Goal: Transaction & Acquisition: Purchase product/service

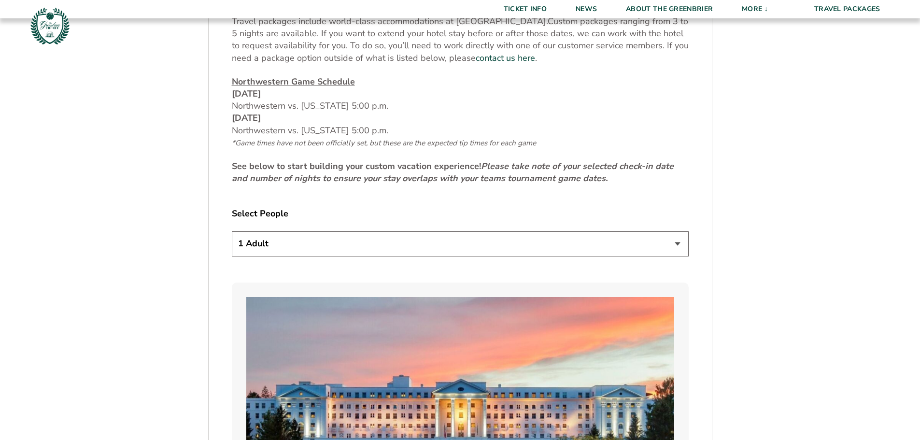
scroll to position [483, 0]
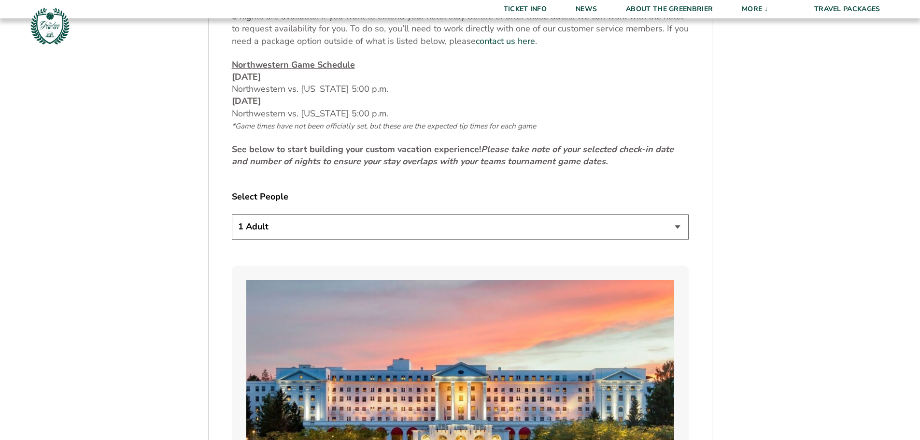
click at [675, 227] on select "1 Adult 2 Adults 3 Adults 4 Adults 2 Adults + 1 Child 2 Adults + 2 Children 2 A…" at bounding box center [460, 226] width 457 height 25
click at [232, 214] on select "1 Adult 2 Adults 3 Adults 4 Adults 2 Adults + 1 Child 2 Adults + 2 Children 2 A…" at bounding box center [460, 226] width 457 height 25
click at [661, 226] on select "1 Adult 2 Adults 3 Adults 4 Adults 2 Adults + 1 Child 2 Adults + 2 Children 2 A…" at bounding box center [460, 226] width 457 height 25
select select "3 Adults"
click at [232, 214] on select "1 Adult 2 Adults 3 Adults 4 Adults 2 Adults + 1 Child 2 Adults + 2 Children 2 A…" at bounding box center [460, 226] width 457 height 25
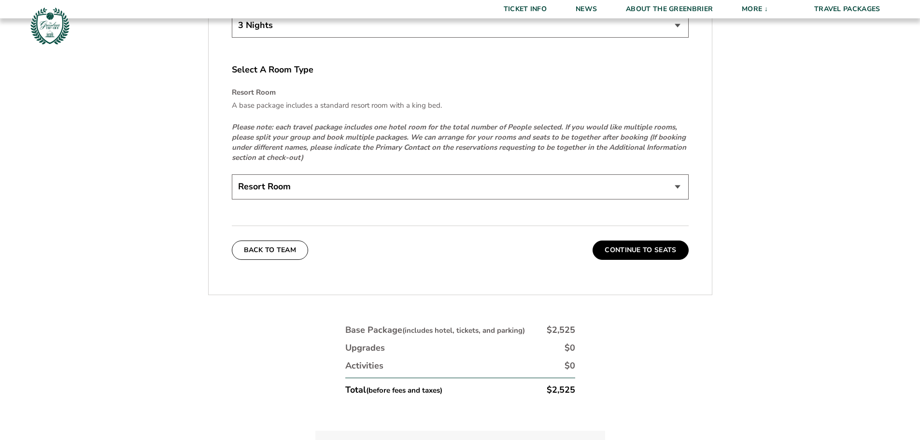
scroll to position [1497, 0]
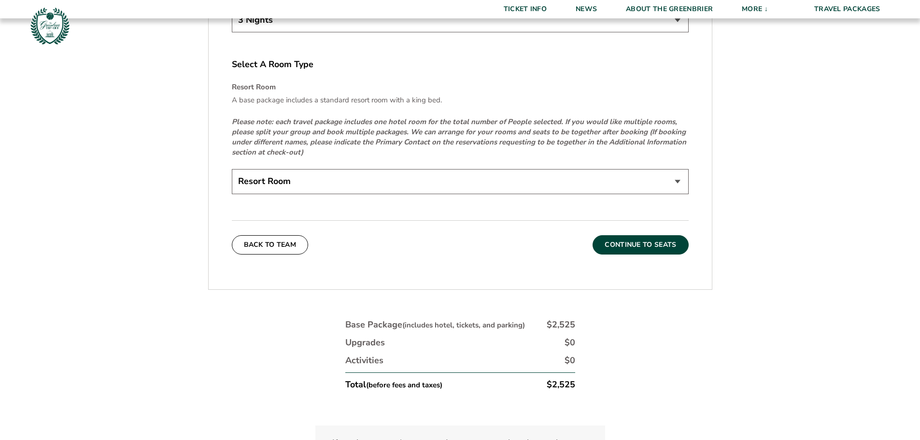
click at [608, 245] on button "Continue To Seats" at bounding box center [640, 244] width 96 height 19
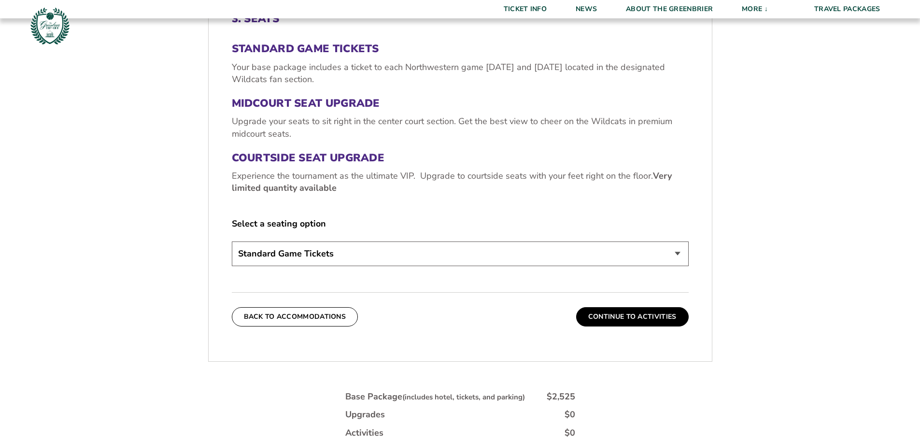
scroll to position [401, 0]
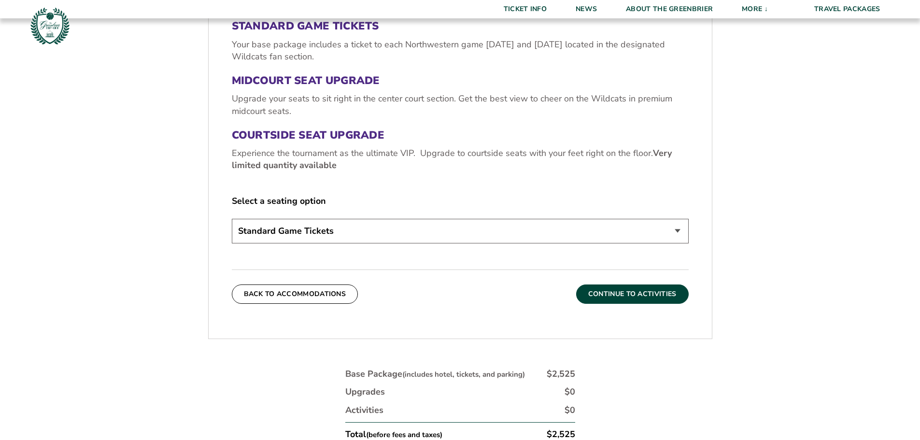
click at [623, 296] on button "Continue To Activities" at bounding box center [632, 293] width 113 height 19
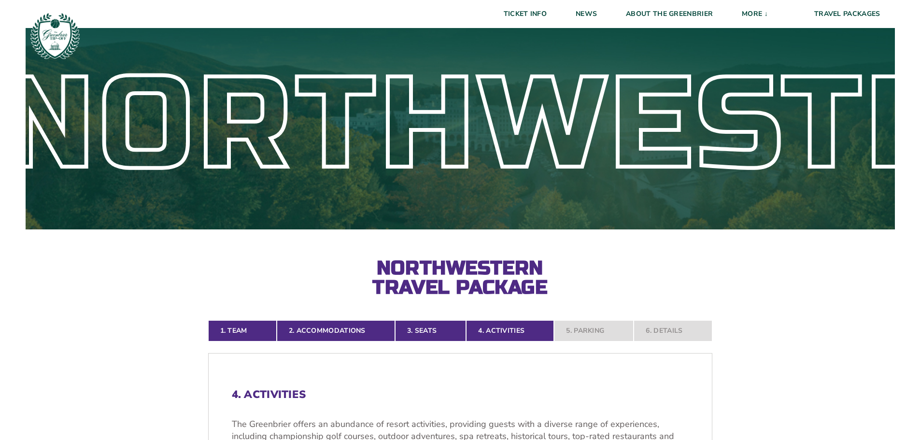
scroll to position [0, 0]
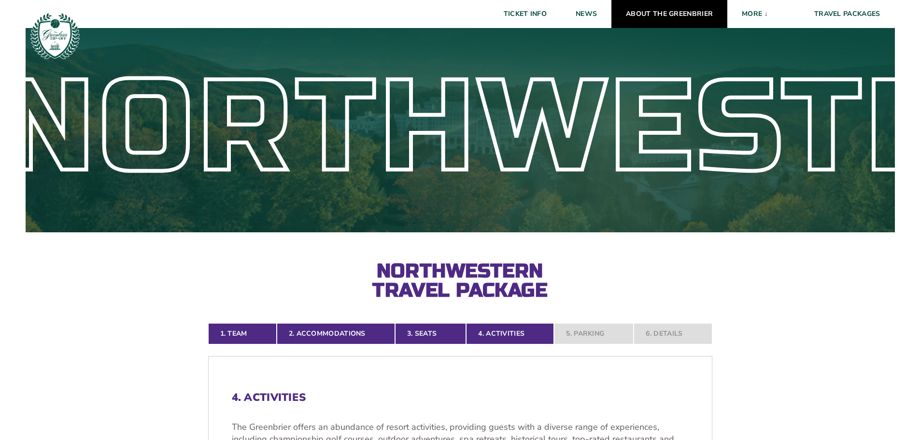
click at [676, 18] on link "About The Greenbrier" at bounding box center [669, 14] width 116 height 28
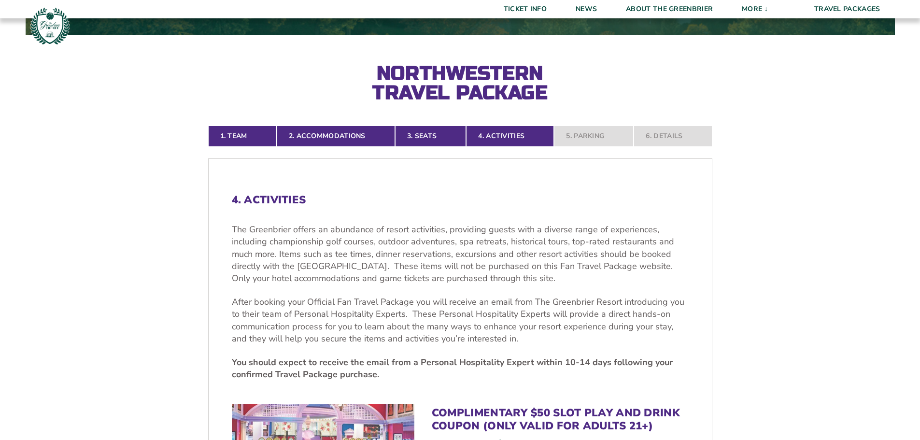
scroll to position [145, 0]
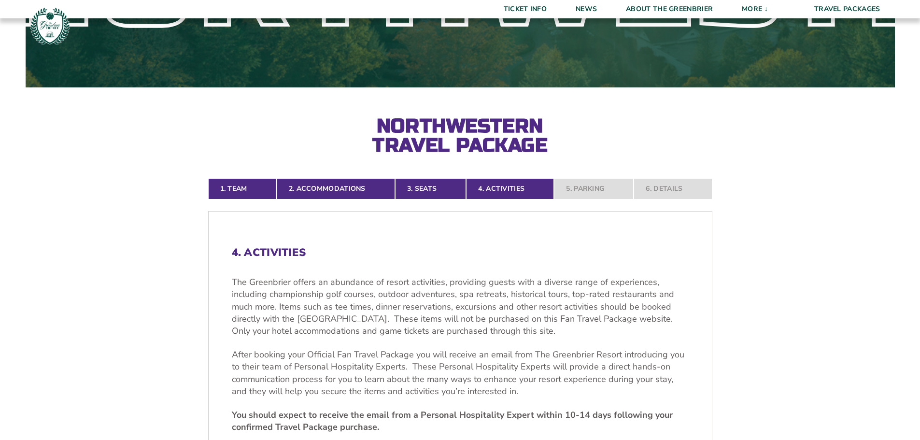
click at [664, 191] on nav "1. Team 2. Accommodations 3. Seats 4. Activities 5. Parking 6. Details" at bounding box center [460, 188] width 504 height 21
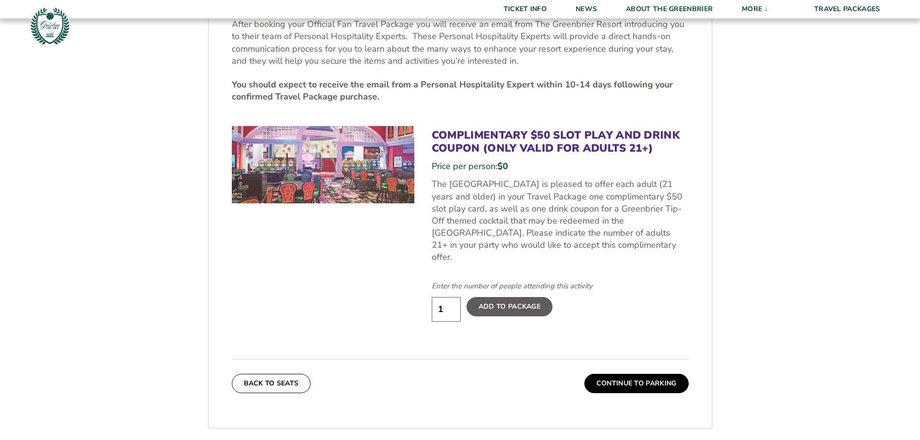
scroll to position [483, 0]
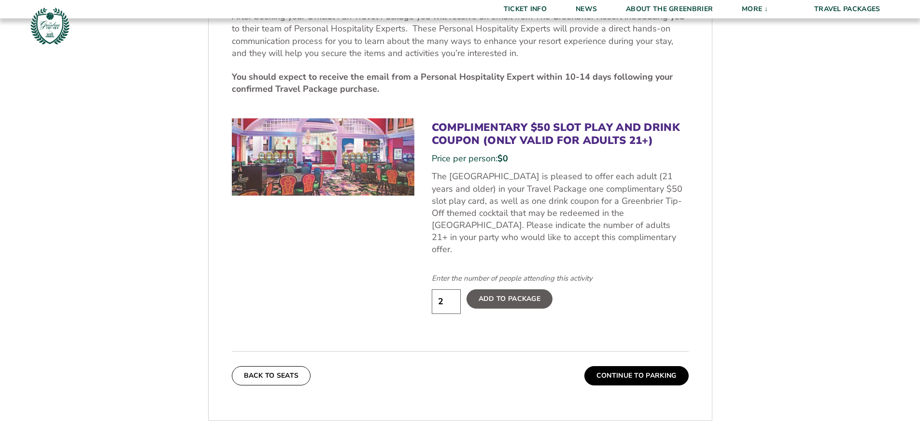
click at [449, 289] on input "2" at bounding box center [446, 301] width 29 height 25
type input "3"
click at [449, 289] on input "3" at bounding box center [446, 301] width 29 height 25
click at [509, 289] on label "Add To Package" at bounding box center [509, 298] width 86 height 19
click at [0, 0] on input "Add To Package" at bounding box center [0, 0] width 0 height 0
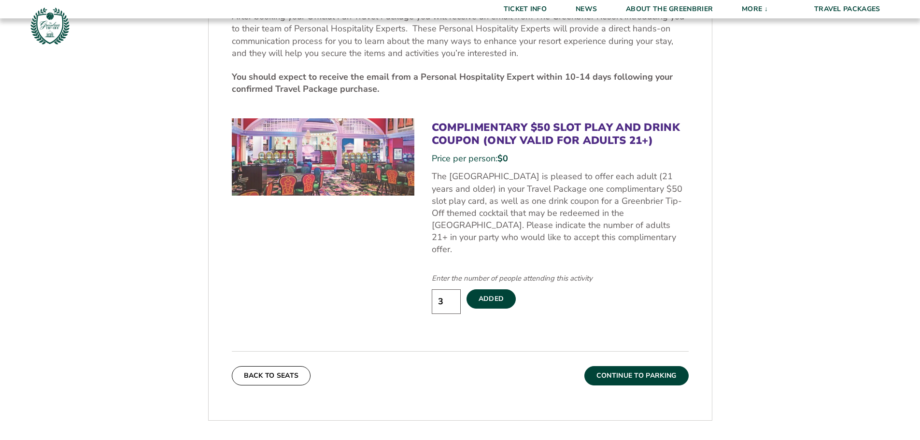
click at [637, 366] on button "Continue To Parking" at bounding box center [636, 375] width 104 height 19
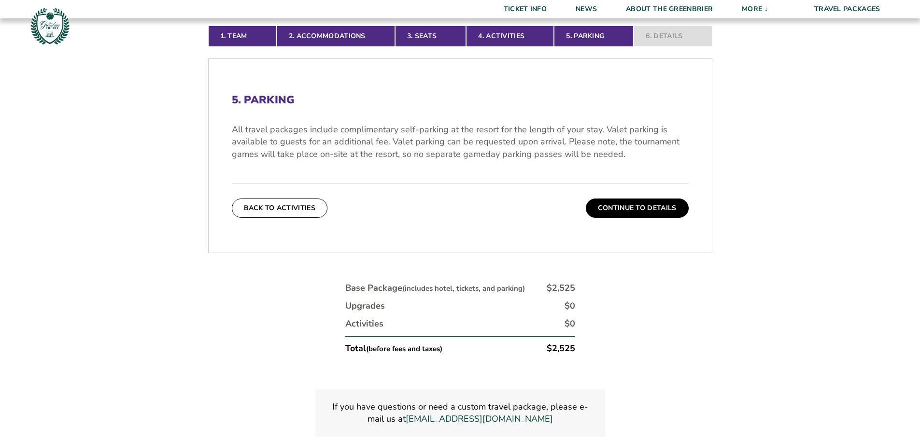
scroll to position [353, 0]
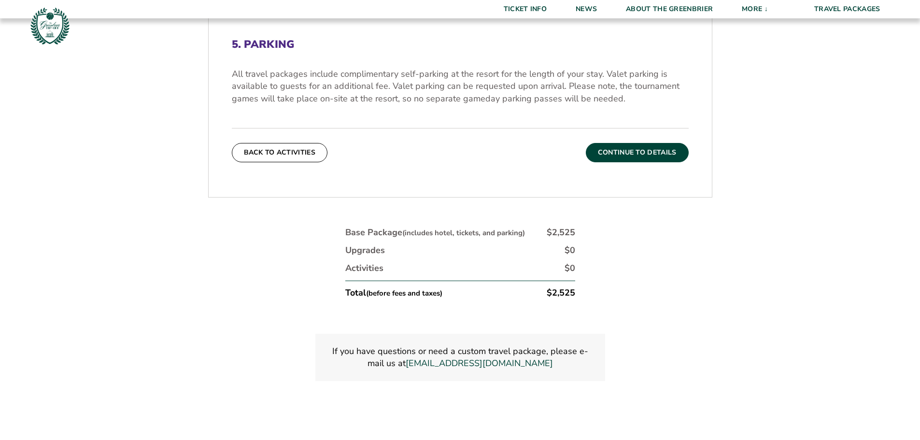
click at [644, 152] on button "Continue To Details" at bounding box center [637, 152] width 103 height 19
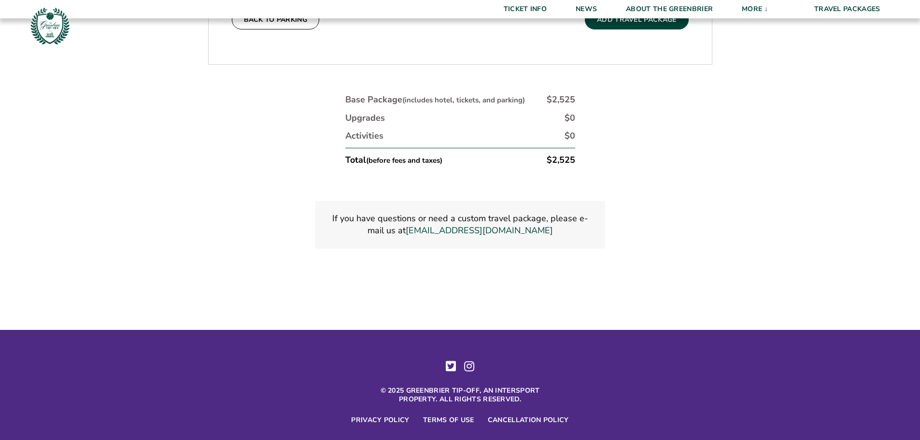
scroll to position [643, 0]
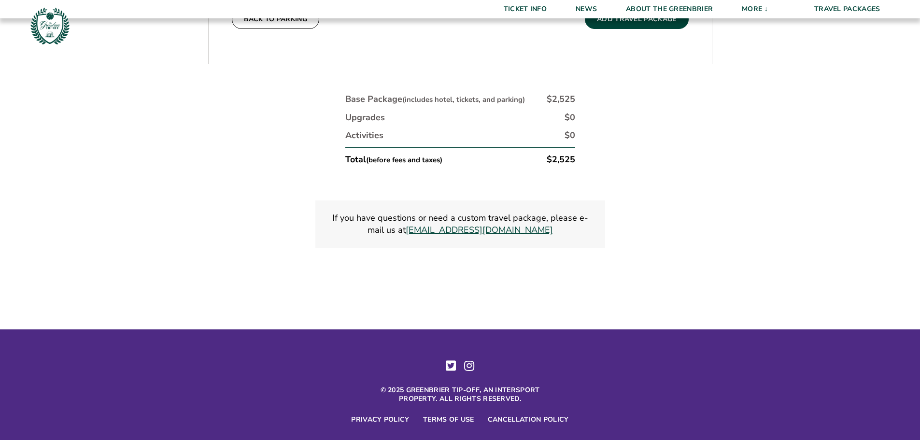
click at [452, 231] on link "[EMAIL_ADDRESS][DOMAIN_NAME]" at bounding box center [479, 230] width 147 height 12
